Goal: Check status: Check status

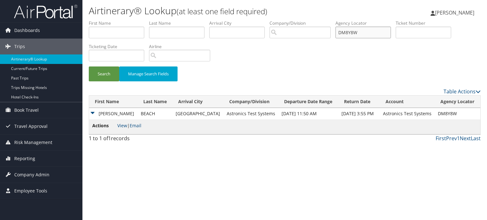
drag, startPoint x: 371, startPoint y: 33, endPoint x: 276, endPoint y: 29, distance: 95.2
click at [276, 20] on ul "First Name Last Name Departure City Arrival City Company/Division Airport/City …" at bounding box center [285, 20] width 392 height 0
click at [70, 13] on img at bounding box center [45, 11] width 63 height 15
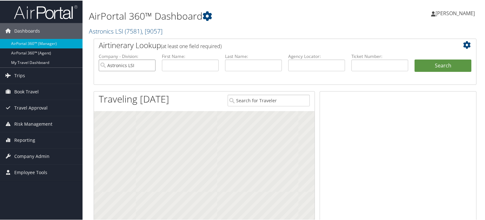
click at [150, 66] on input "Astronics LSI" at bounding box center [127, 65] width 57 height 12
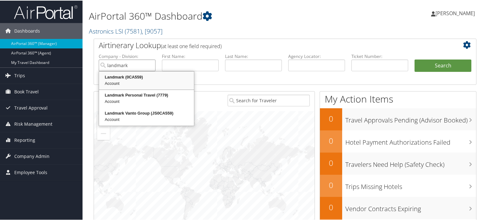
type input "landmark"
